Goal: Task Accomplishment & Management: Manage account settings

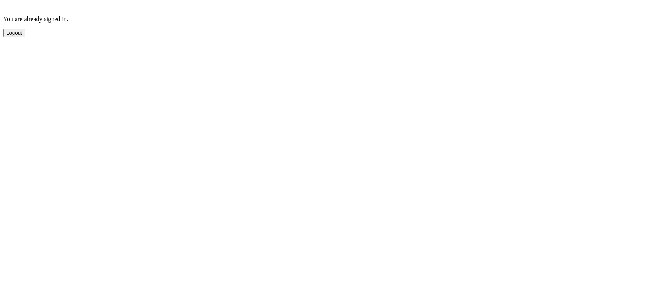
click at [22, 34] on button "Logout" at bounding box center [14, 33] width 22 height 8
click at [30, 59] on button "Sign Out" at bounding box center [16, 55] width 27 height 8
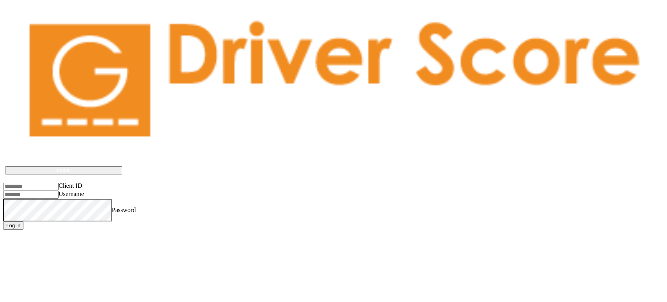
click at [50, 182] on input "Client ID" at bounding box center [30, 186] width 55 height 8
type input "*********"
click at [58, 191] on input "Username" at bounding box center [30, 195] width 55 height 8
click at [39, 191] on input "Username" at bounding box center [30, 195] width 55 height 8
click at [358, 232] on html "Driver Score works best if installed on the device Install Client ID Username P…" at bounding box center [333, 116] width 667 height 232
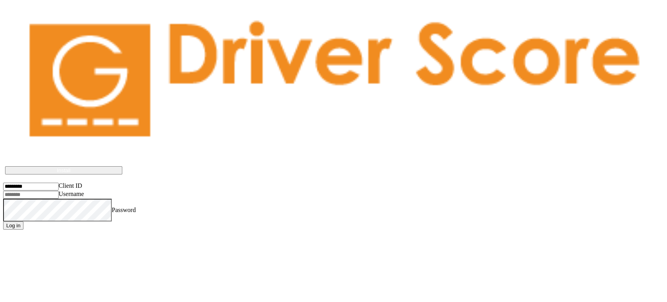
click at [38, 191] on input "Username" at bounding box center [30, 195] width 55 height 8
type input "*"
type input "**********"
click at [3, 221] on button "Log in" at bounding box center [13, 225] width 20 height 8
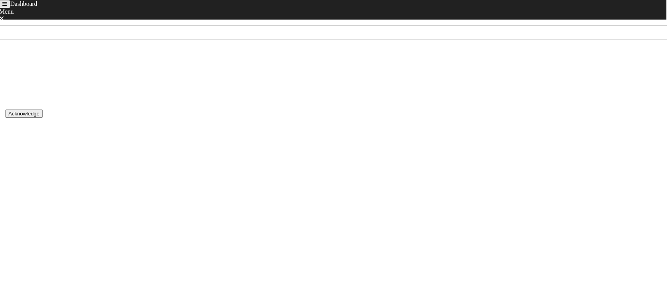
click at [506, 140] on body "Dashboard Menu Home Sign Out [DATE] - [DATE] Score 51 Rank 52 of 52 Acknowledge…" at bounding box center [333, 195] width 661 height 349
drag, startPoint x: 296, startPoint y: 0, endPoint x: 503, endPoint y: 70, distance: 219.0
click at [507, 70] on body "Dashboard Menu Home Sign Out [DATE] - [DATE] Score 51 Rank 52 of 52 Acknowledge…" at bounding box center [333, 195] width 661 height 349
click at [26, 7] on span "Dashboard" at bounding box center [23, 3] width 27 height 7
click at [7, 7] on icon "Toggle navigation" at bounding box center [4, 4] width 5 height 5
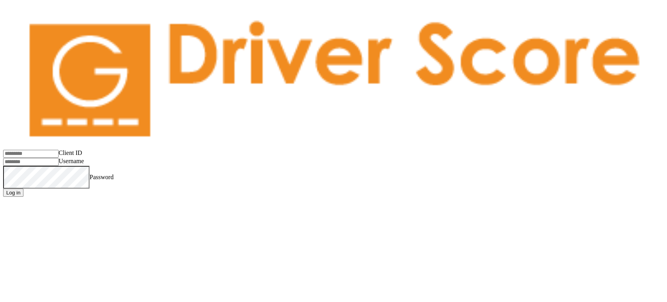
click at [51, 150] on input "Client ID" at bounding box center [30, 154] width 55 height 8
type input "*********"
click at [48, 158] on input "Username" at bounding box center [30, 162] width 55 height 8
click at [30, 158] on input "Username" at bounding box center [30, 162] width 55 height 8
type input "**********"
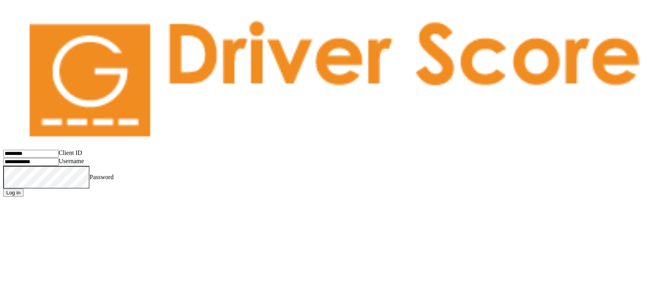
click at [3, 188] on button "Log in" at bounding box center [13, 192] width 20 height 8
